Goal: Task Accomplishment & Management: Manage account settings

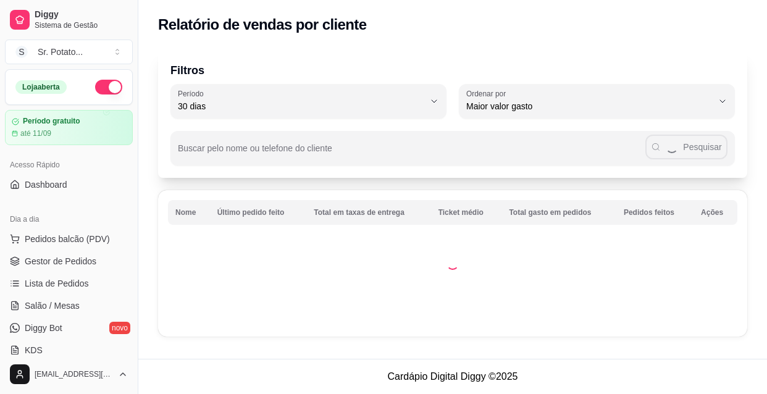
select select "30"
select select "HIGHEST_TOTAL_SPENT_WITH_ORDERS"
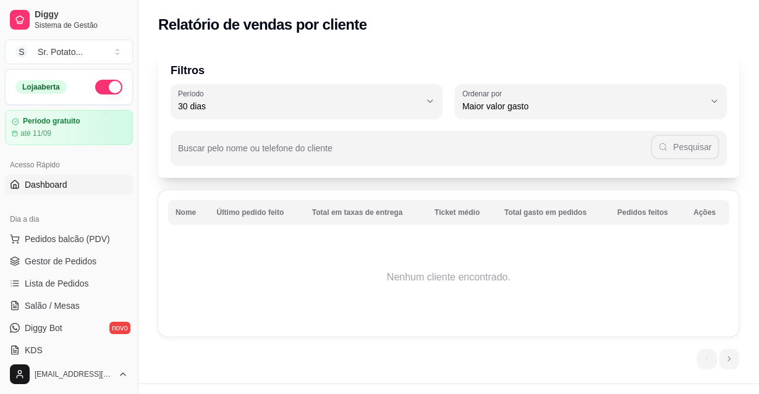
click at [49, 185] on span "Dashboard" at bounding box center [46, 185] width 43 height 12
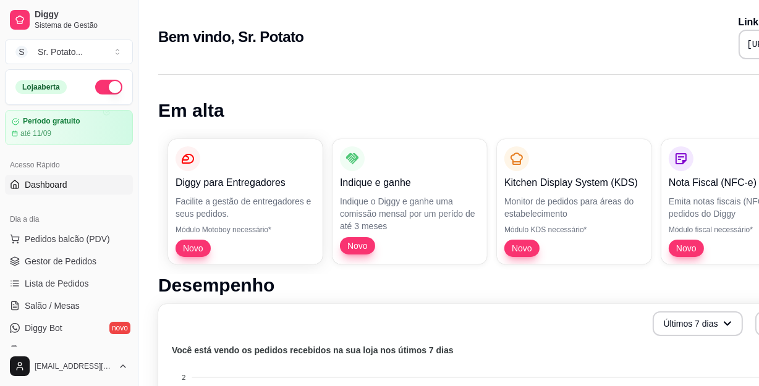
drag, startPoint x: 0, startPoint y: 198, endPoint x: 298, endPoint y: 318, distance: 321.2
click at [298, 318] on div "Últimos 7 dias Número de pedidos" at bounding box center [516, 323] width 701 height 25
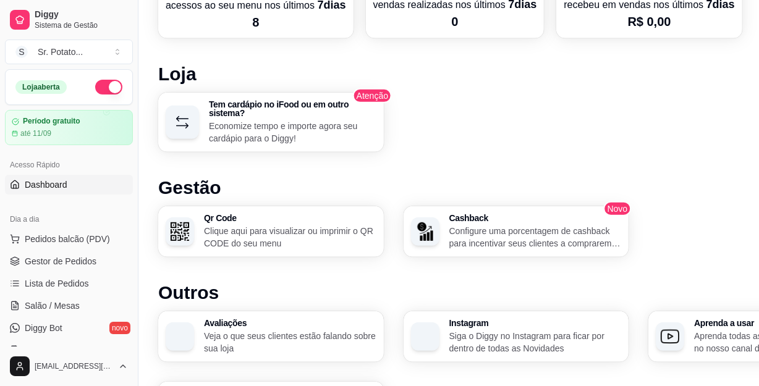
scroll to position [722, 0]
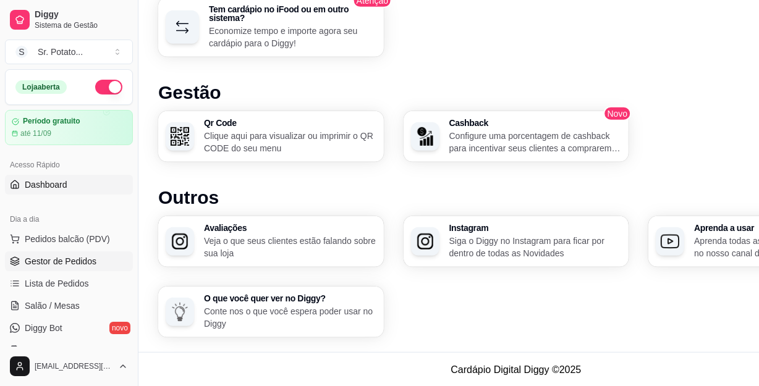
click at [76, 261] on span "Gestor de Pedidos" at bounding box center [61, 261] width 72 height 12
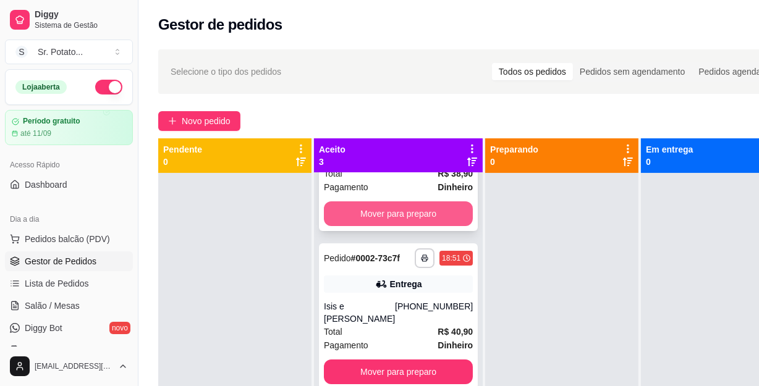
scroll to position [97, 0]
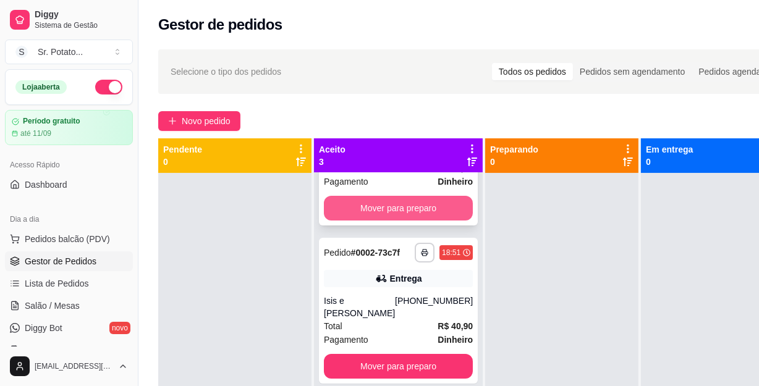
click at [372, 203] on button "Mover para preparo" at bounding box center [398, 208] width 149 height 25
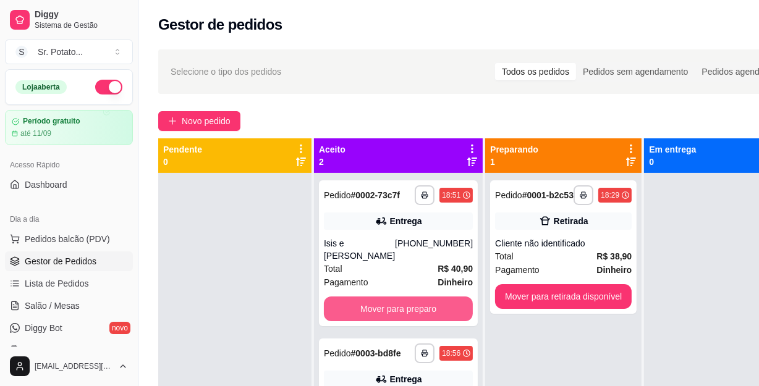
scroll to position [0, 0]
click at [380, 299] on button "Mover para preparo" at bounding box center [398, 309] width 145 height 24
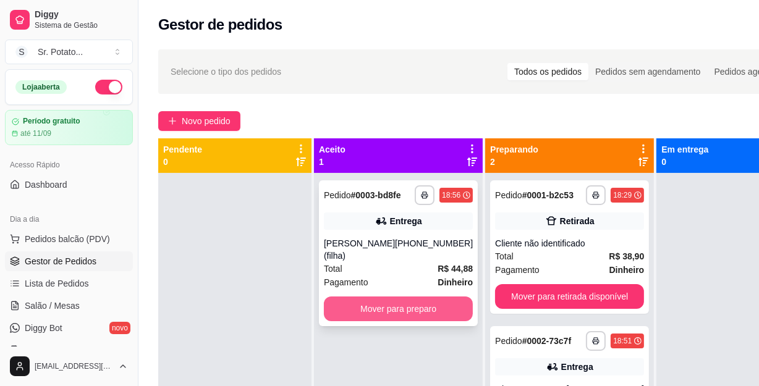
click at [406, 315] on button "Mover para preparo" at bounding box center [398, 309] width 149 height 25
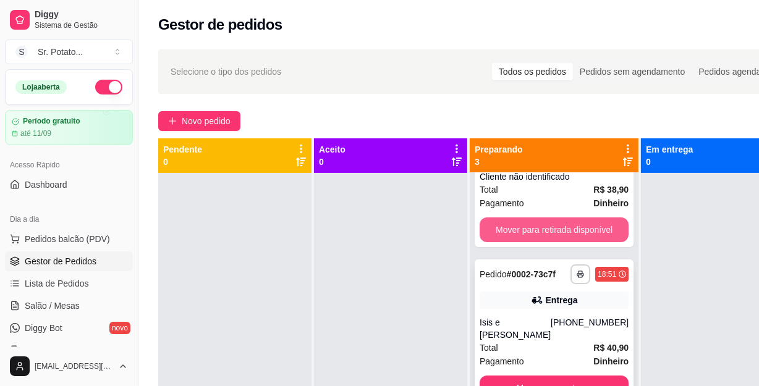
scroll to position [67, 0]
click at [568, 223] on button "Mover para retirada disponível" at bounding box center [553, 229] width 149 height 25
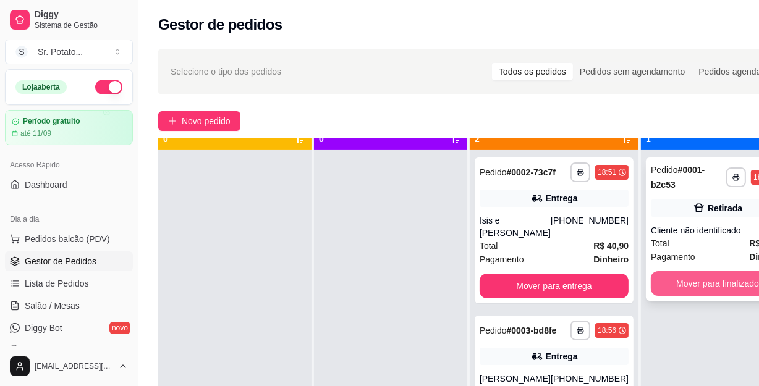
scroll to position [35, 0]
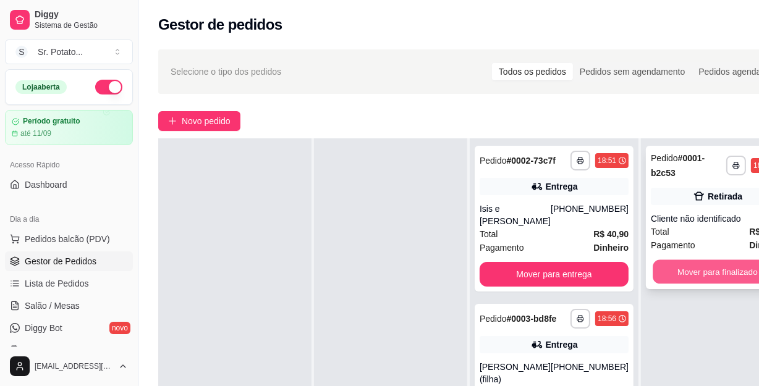
click at [687, 280] on button "Mover para finalizado" at bounding box center [717, 272] width 130 height 24
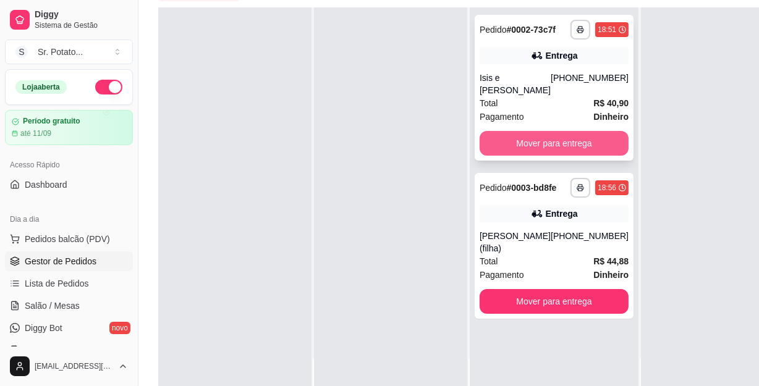
scroll to position [168, 0]
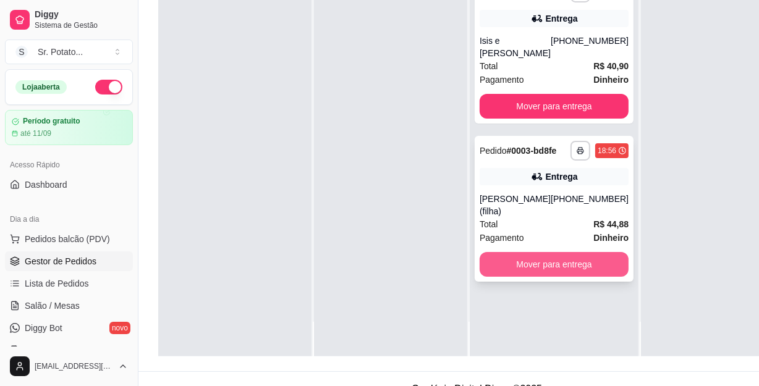
click at [589, 271] on button "Mover para entrega" at bounding box center [553, 264] width 149 height 25
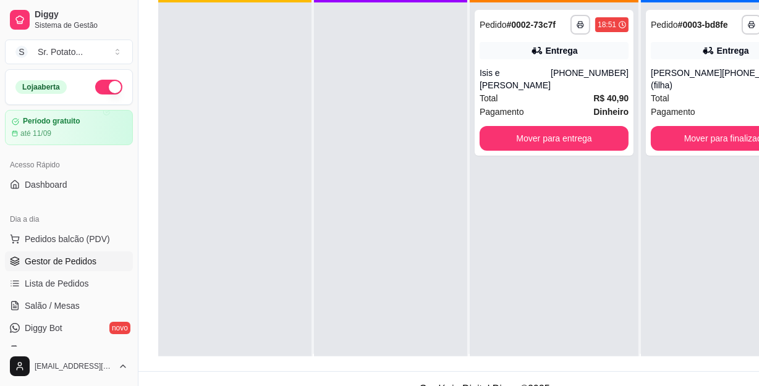
scroll to position [0, 0]
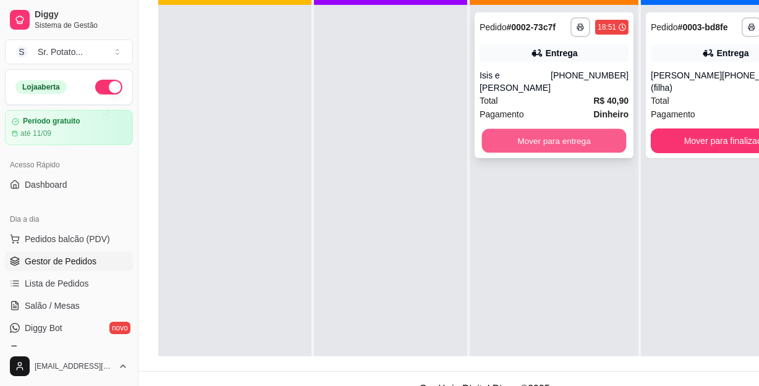
click at [543, 135] on button "Mover para entrega" at bounding box center [554, 141] width 145 height 24
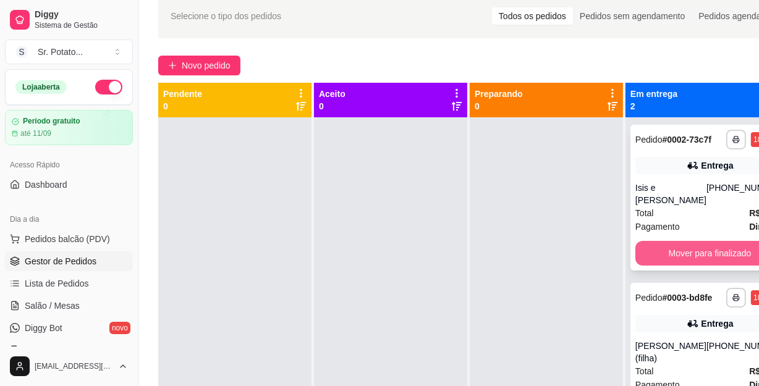
click at [711, 251] on button "Mover para finalizado" at bounding box center [709, 253] width 149 height 25
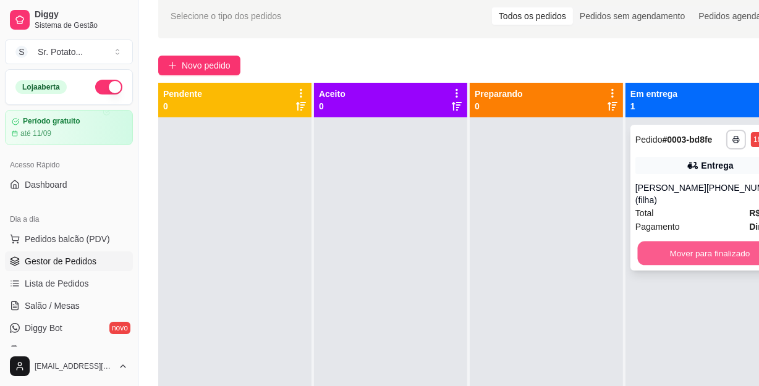
click at [700, 258] on button "Mover para finalizado" at bounding box center [710, 254] width 145 height 24
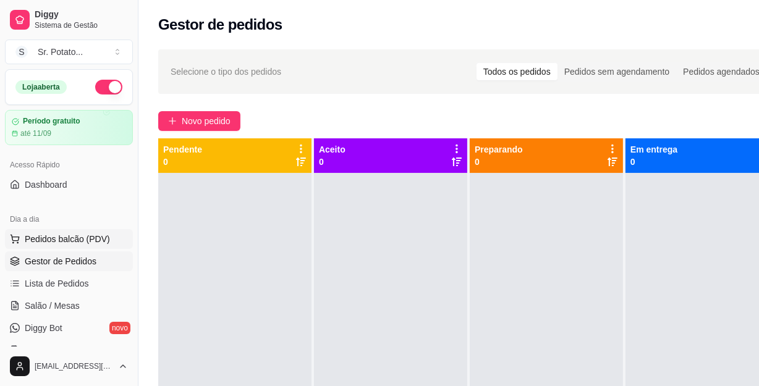
click at [67, 235] on span "Pedidos balcão (PDV)" at bounding box center [67, 239] width 85 height 12
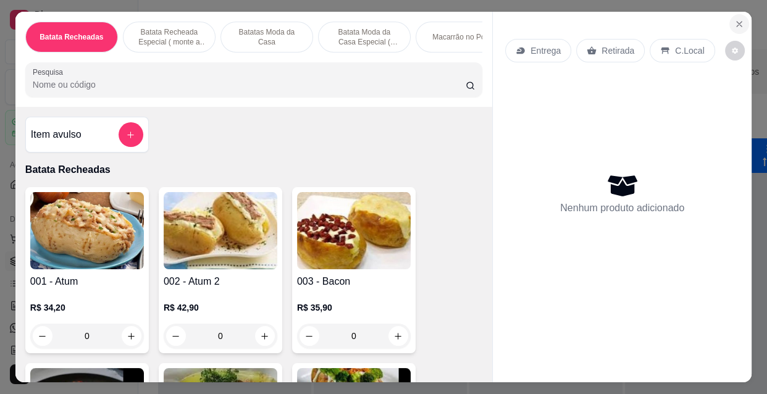
click at [738, 19] on icon "Close" at bounding box center [740, 24] width 10 height 10
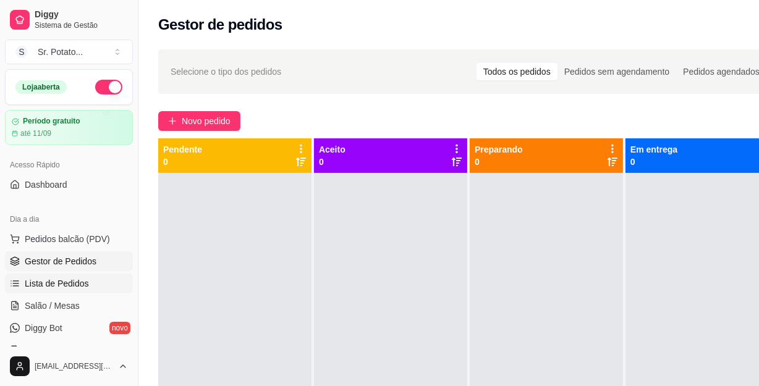
click at [49, 280] on span "Lista de Pedidos" at bounding box center [57, 283] width 64 height 12
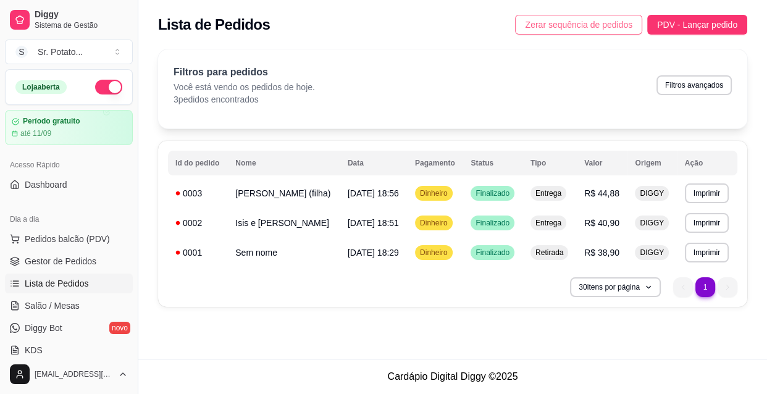
click at [583, 27] on span "Zerar sequência de pedidos" at bounding box center [579, 25] width 108 height 14
click at [695, 200] on button "Imprimir" at bounding box center [707, 192] width 43 height 19
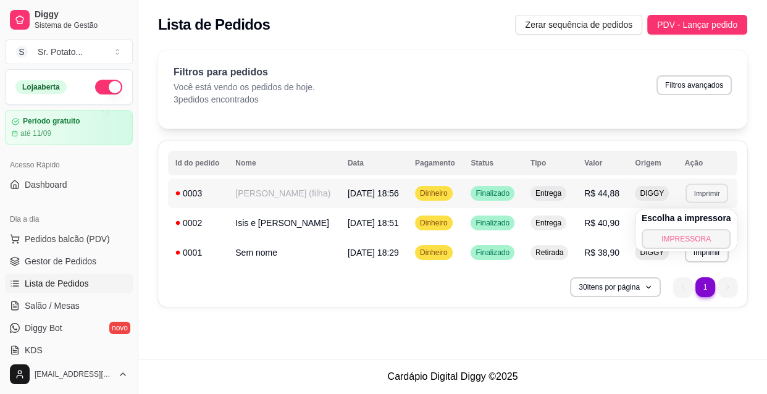
click at [693, 240] on button "IMPRESSORA" at bounding box center [687, 239] width 90 height 20
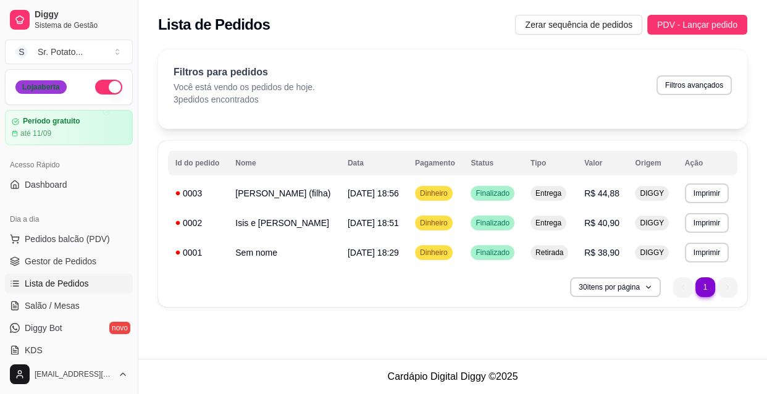
click at [41, 84] on div "Loja aberta" at bounding box center [40, 87] width 51 height 14
click at [72, 239] on span "Pedidos balcão (PDV)" at bounding box center [67, 239] width 85 height 12
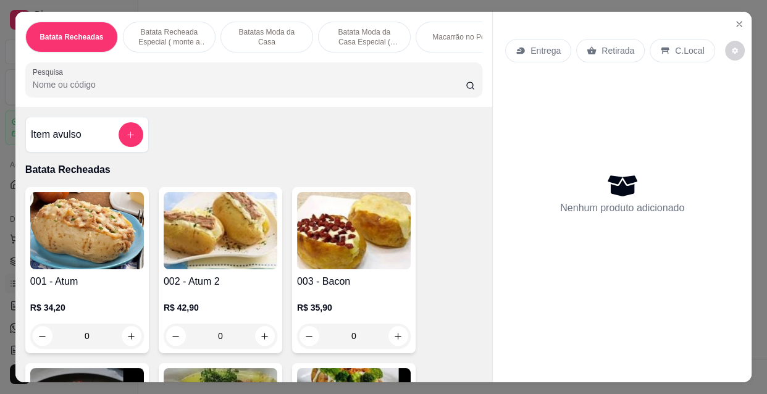
click at [192, 204] on img at bounding box center [221, 230] width 114 height 77
click at [735, 19] on icon "Close" at bounding box center [740, 24] width 10 height 10
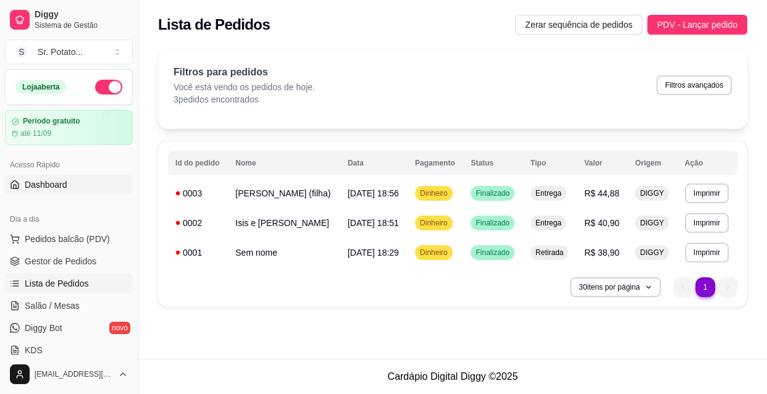
click at [62, 179] on span "Dashboard" at bounding box center [46, 185] width 43 height 12
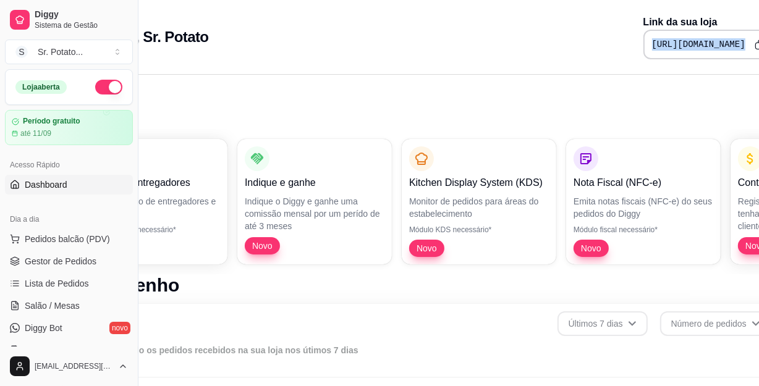
scroll to position [0, 131]
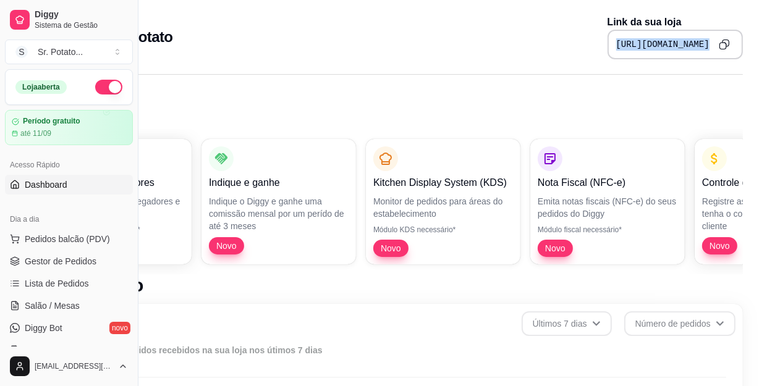
drag, startPoint x: 635, startPoint y: 43, endPoint x: 755, endPoint y: 47, distance: 119.9
click at [755, 47] on div "Bem vindo, Sr. Potato Link da sua loja [URL][DOMAIN_NAME]" at bounding box center [384, 33] width 755 height 67
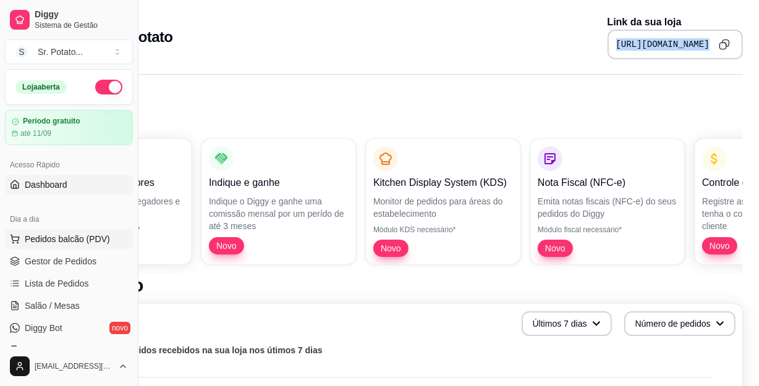
click at [63, 233] on span "Pedidos balcão (PDV)" at bounding box center [67, 239] width 85 height 12
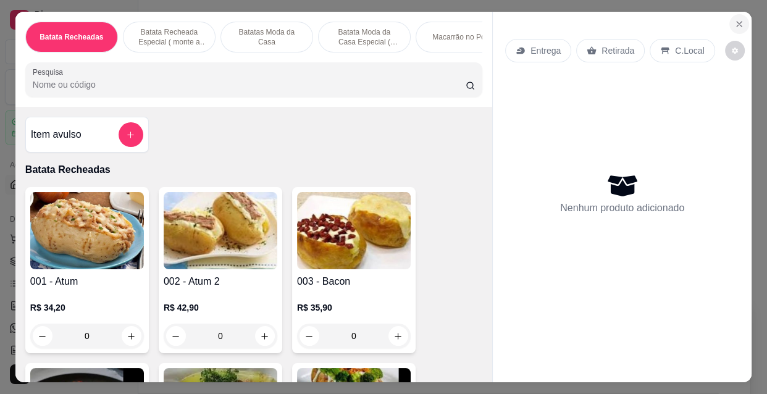
click at [737, 14] on button "Close" at bounding box center [740, 24] width 20 height 20
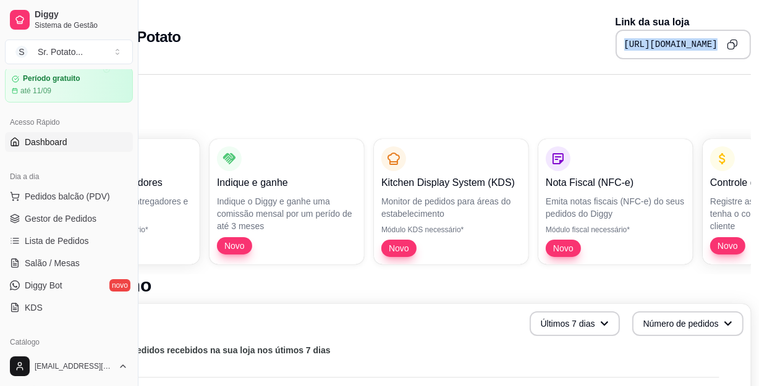
scroll to position [112, 0]
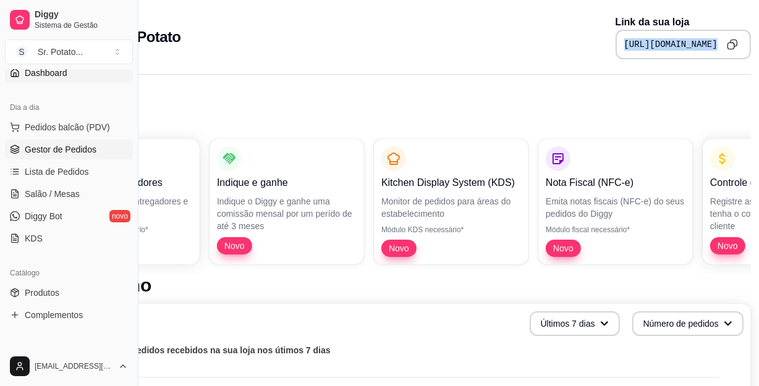
click at [70, 150] on span "Gestor de Pedidos" at bounding box center [61, 149] width 72 height 12
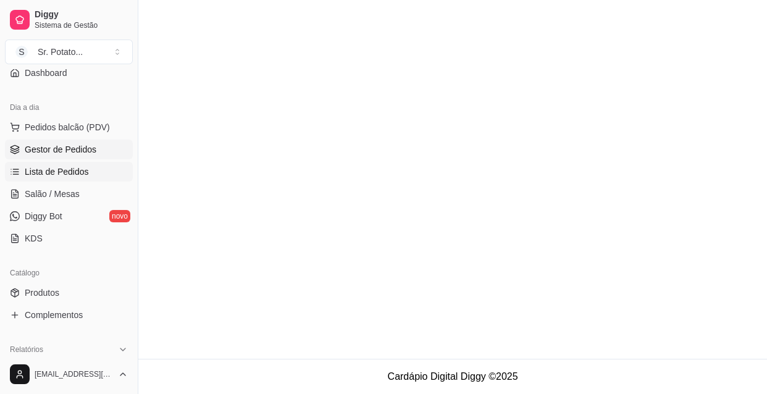
click at [68, 172] on span "Lista de Pedidos" at bounding box center [57, 172] width 64 height 12
